Goal: Task Accomplishment & Management: Use online tool/utility

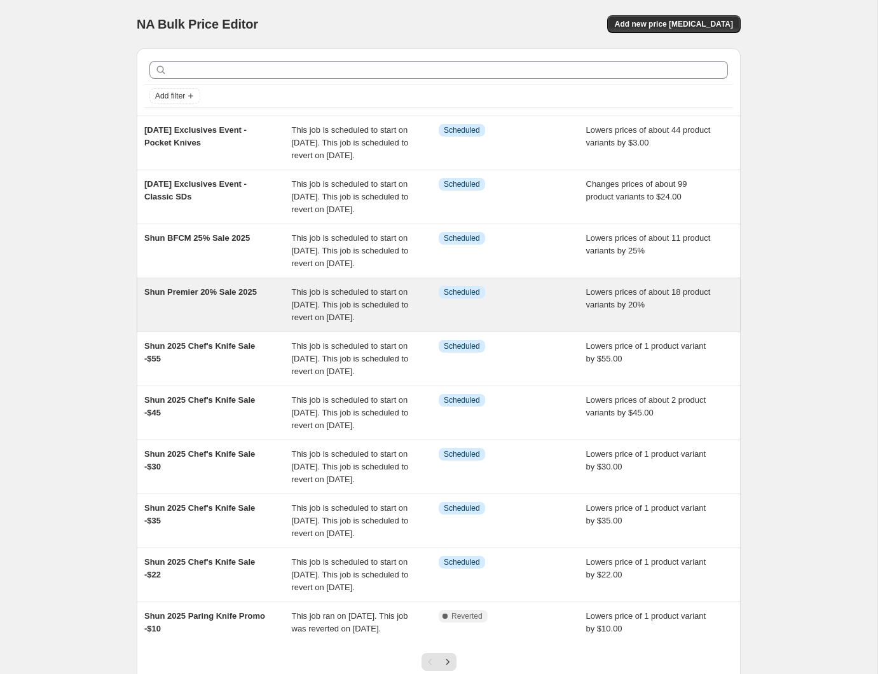
click at [198, 324] on div "Shun Premier 20% Sale 2025" at bounding box center [217, 305] width 147 height 38
select select "percentage"
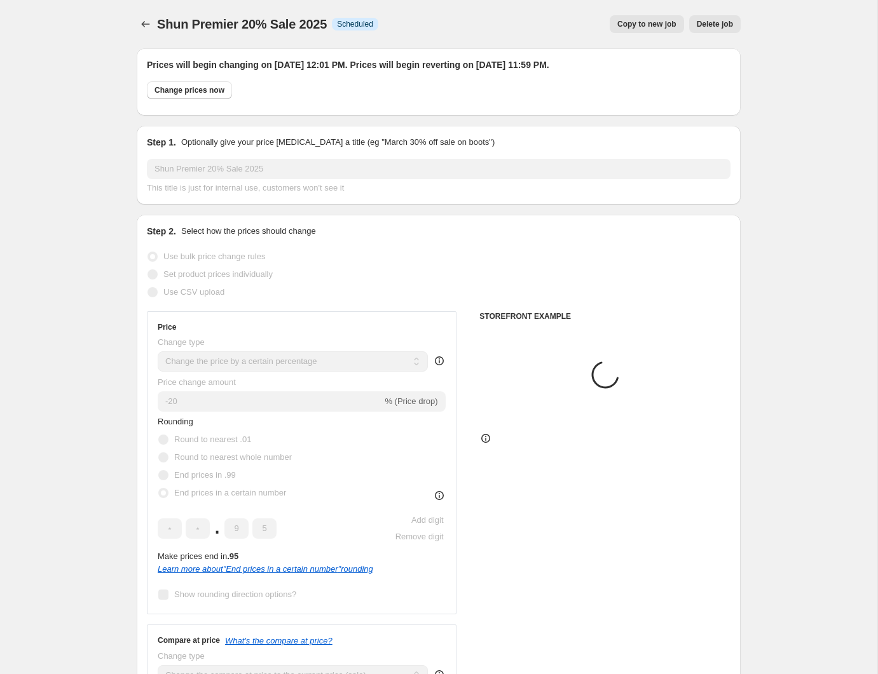
select select "tag"
select select "vendor"
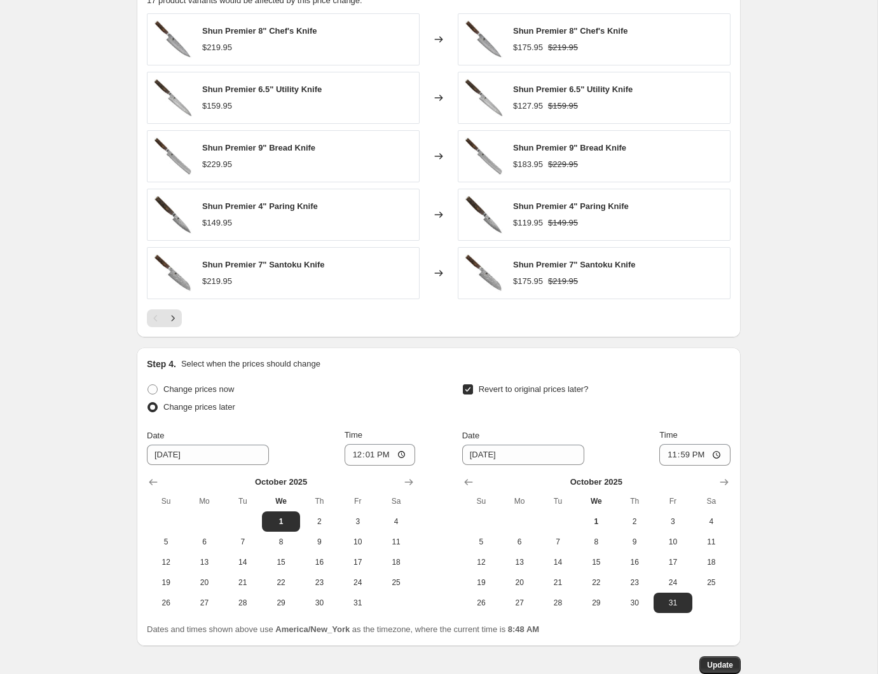
scroll to position [1088, 0]
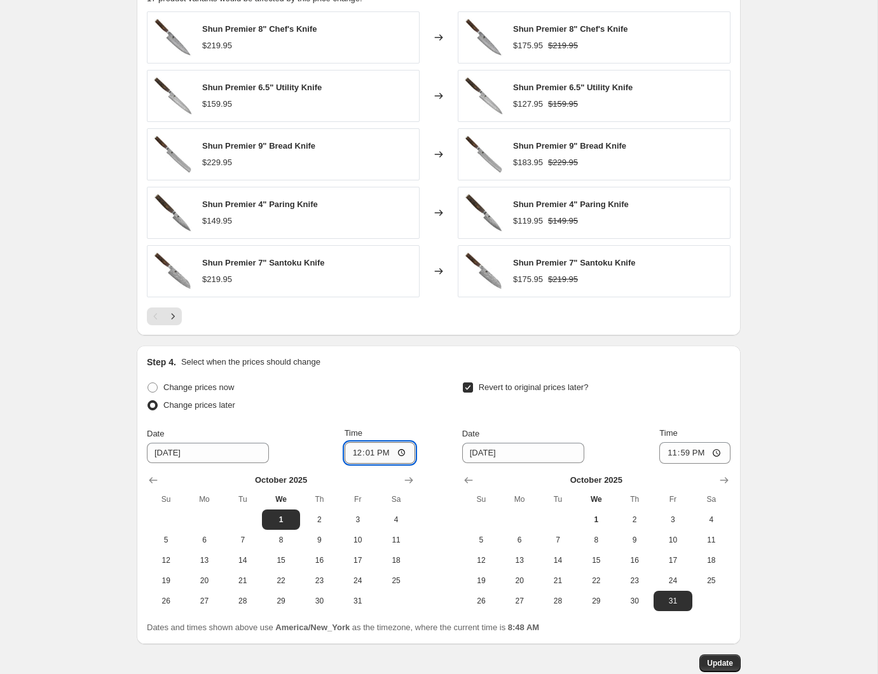
click at [362, 454] on input "12:01" at bounding box center [379, 453] width 71 height 22
click at [381, 454] on input "12:01" at bounding box center [379, 453] width 71 height 22
click at [215, 387] on span "Change prices now" at bounding box center [198, 388] width 71 height 10
click at [148, 383] on input "Change prices now" at bounding box center [147, 383] width 1 height 1
radio input "true"
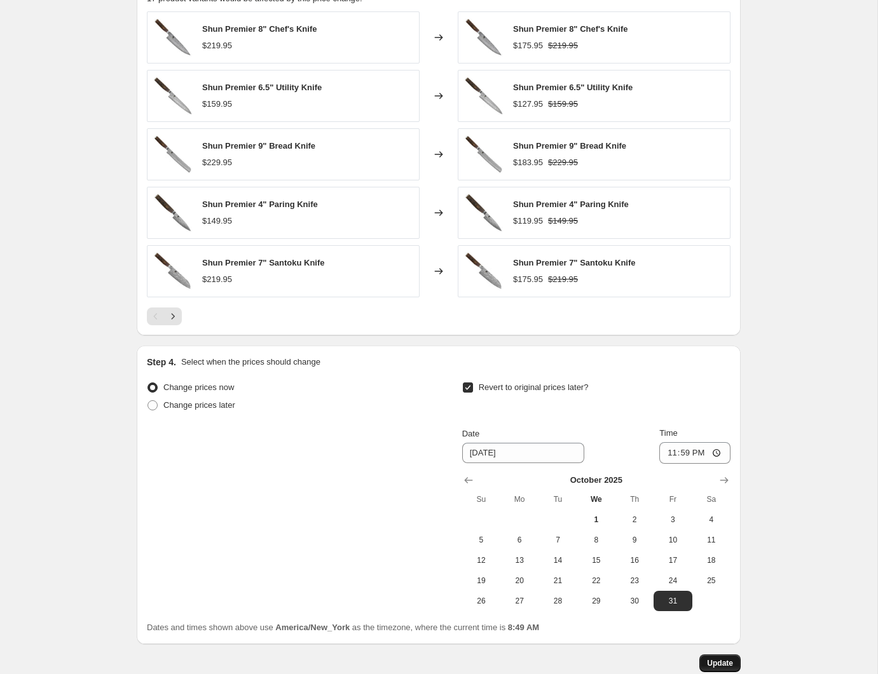
click at [721, 667] on span "Update" at bounding box center [720, 663] width 26 height 10
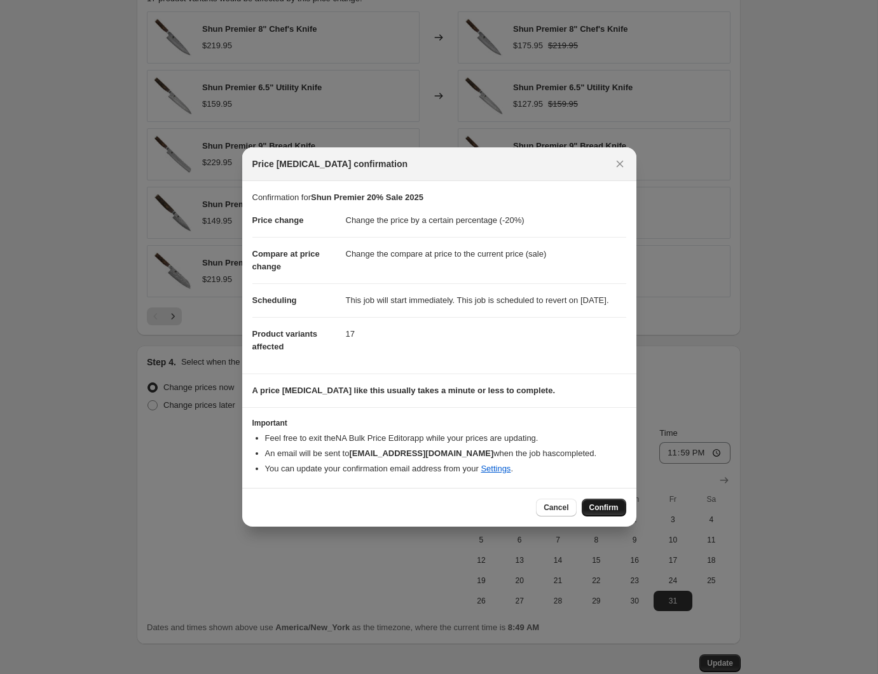
click at [592, 513] on span "Confirm" at bounding box center [603, 508] width 29 height 10
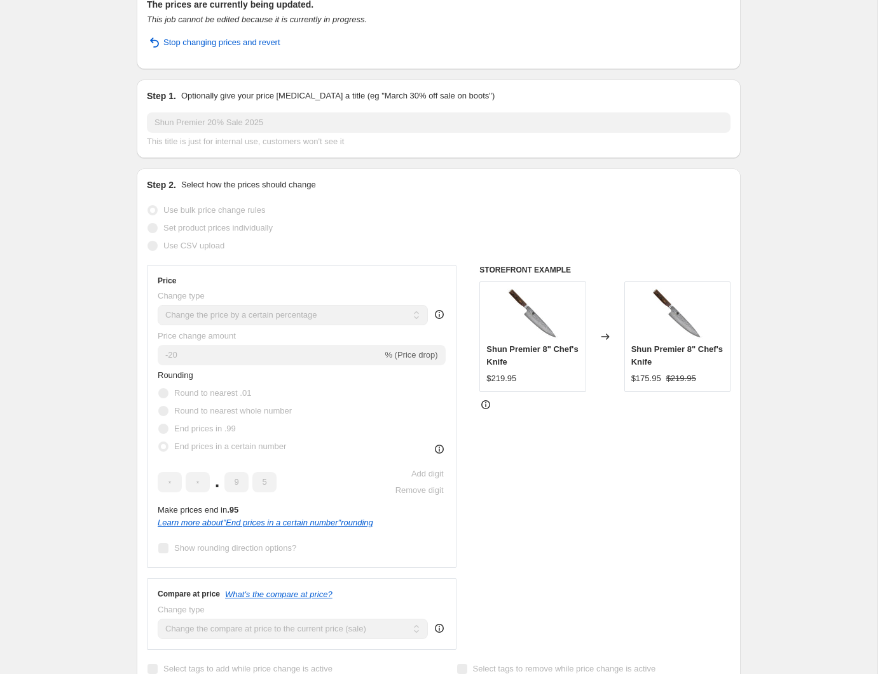
scroll to position [0, 0]
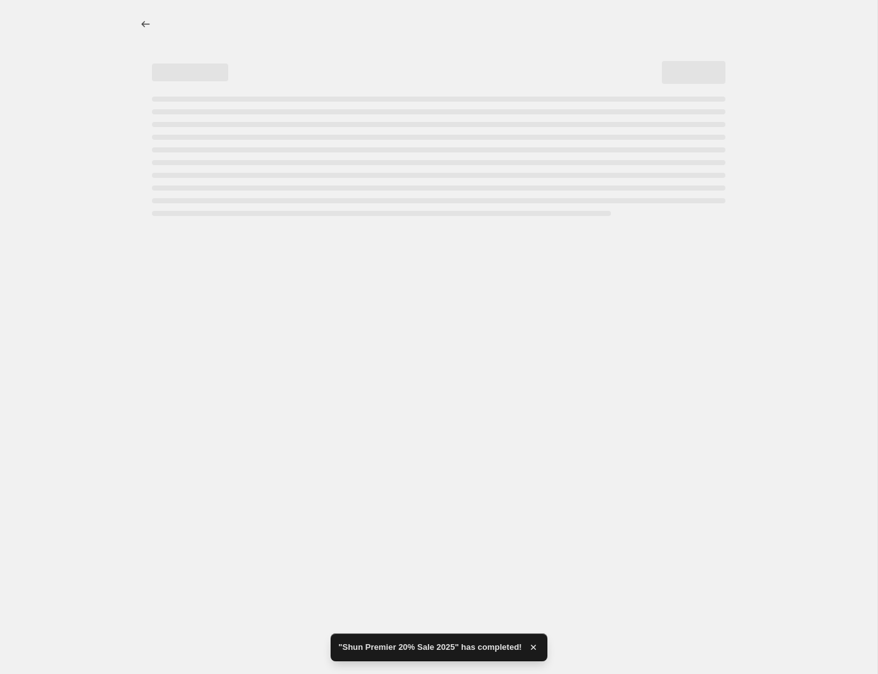
select select "percentage"
select select "tag"
select select "vendor"
select select "product_status"
